Goal: Check status

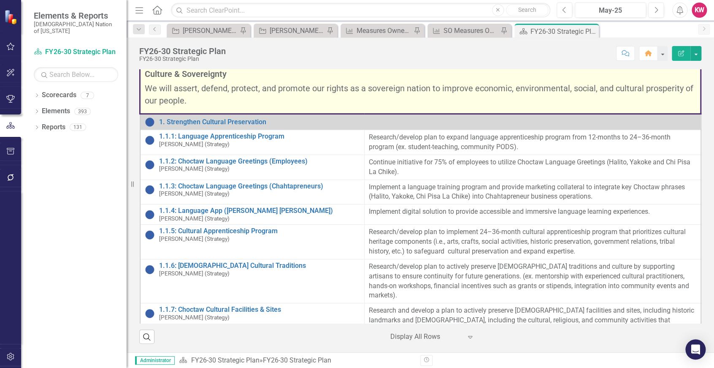
scroll to position [312, 0]
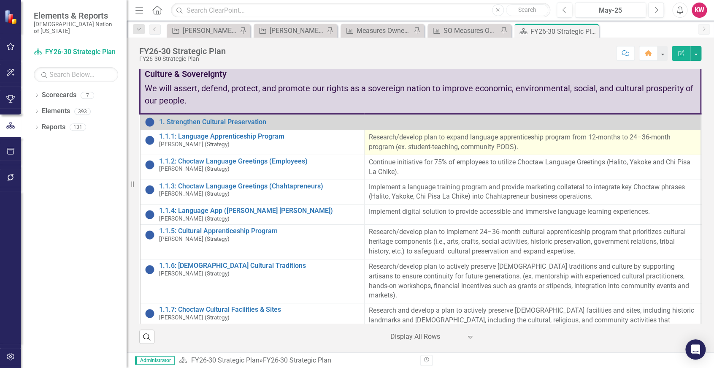
click at [402, 155] on td "Research/develop plan to expand language apprenticeship program from 12-months …" at bounding box center [532, 142] width 336 height 25
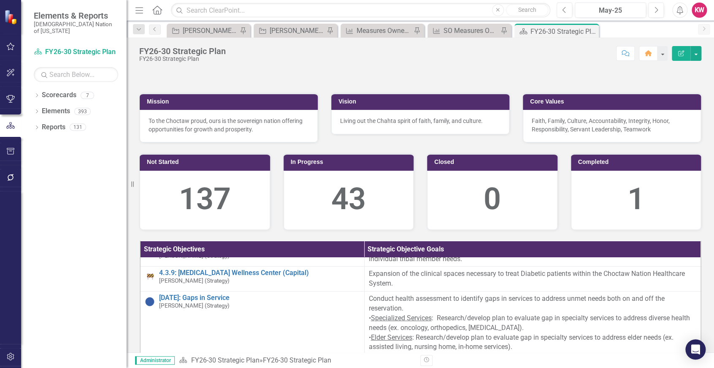
scroll to position [0, 0]
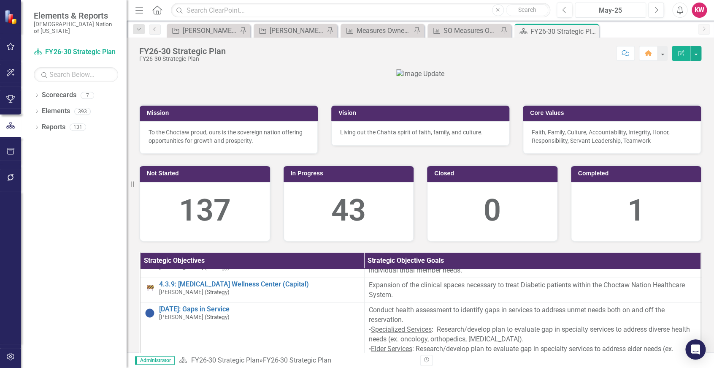
click at [614, 15] on div "May-25" at bounding box center [610, 10] width 65 height 10
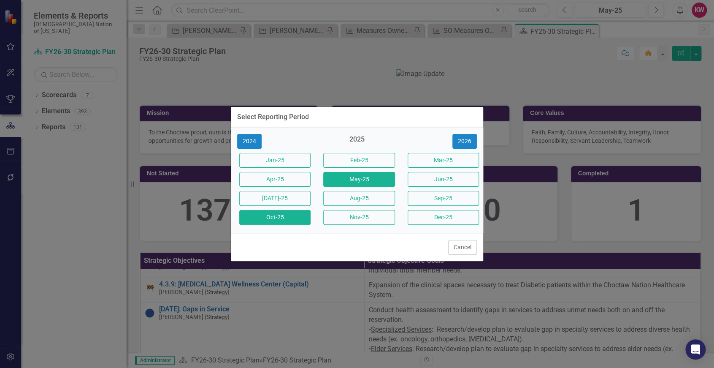
click at [285, 213] on button "Oct-25" at bounding box center [274, 217] width 71 height 15
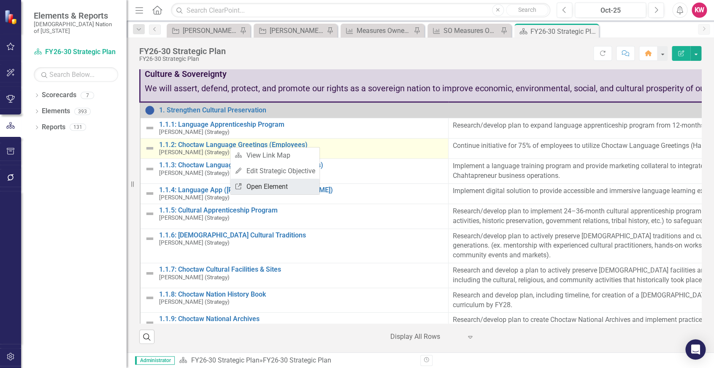
click at [275, 186] on link "Link Open Element" at bounding box center [274, 186] width 89 height 16
